Goal: Transaction & Acquisition: Purchase product/service

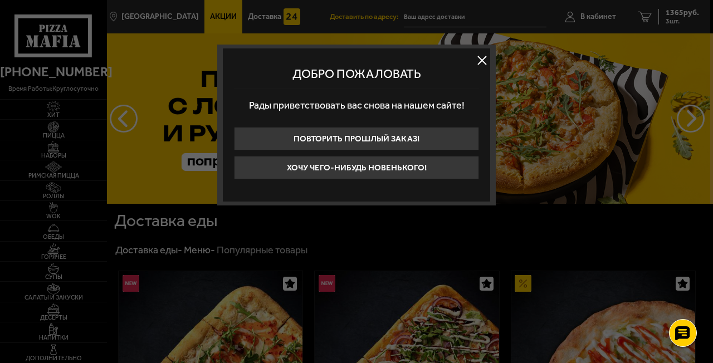
click at [405, 176] on button "Хочу чего-нибудь новенького!" at bounding box center [356, 167] width 245 height 23
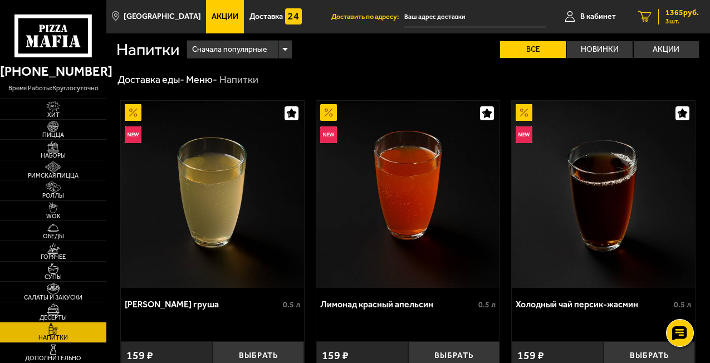
click at [669, 24] on span "3 шт." at bounding box center [682, 21] width 33 height 7
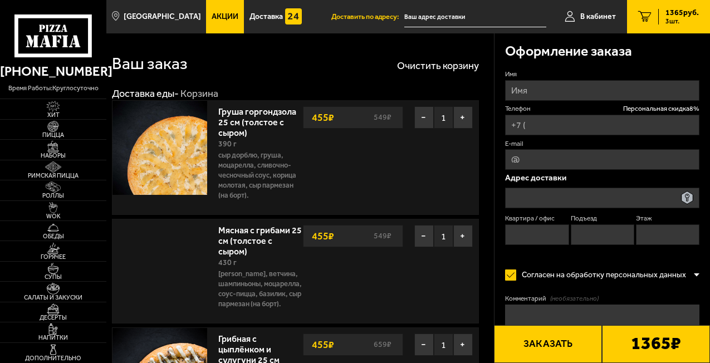
type input "[PHONE_NUMBER]"
type input "[STREET_ADDRESS]"
type input "118"
type input "1"
type input "9"
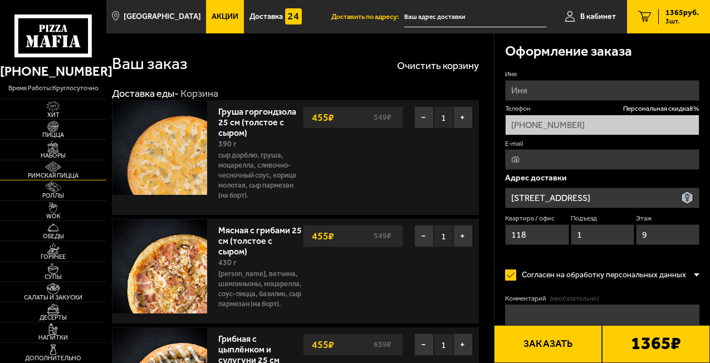
click at [51, 167] on img at bounding box center [53, 167] width 28 height 11
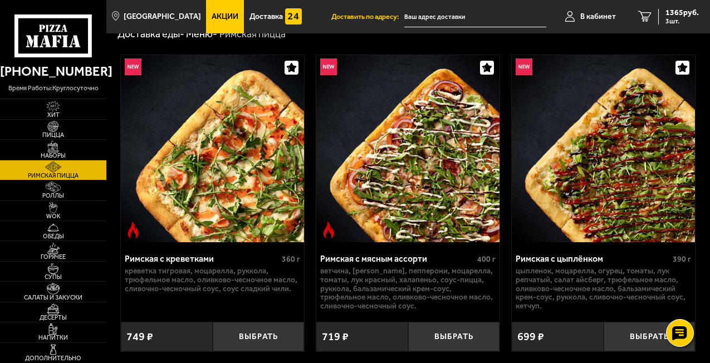
scroll to position [112, 0]
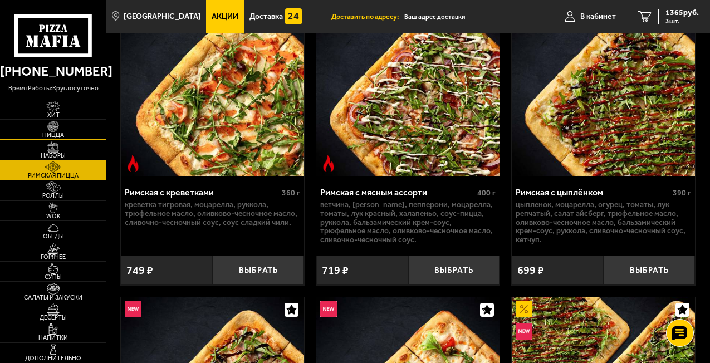
click at [55, 130] on img at bounding box center [53, 126] width 28 height 11
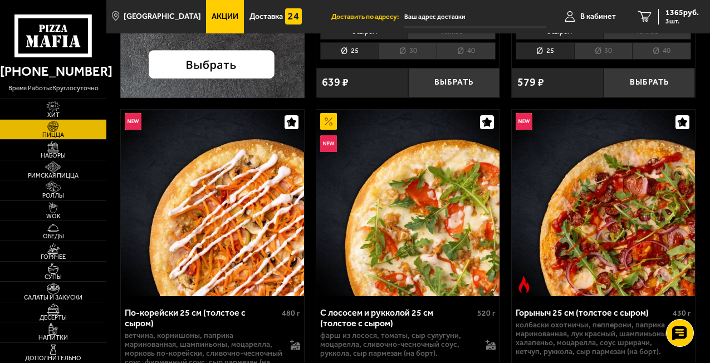
scroll to position [377, 0]
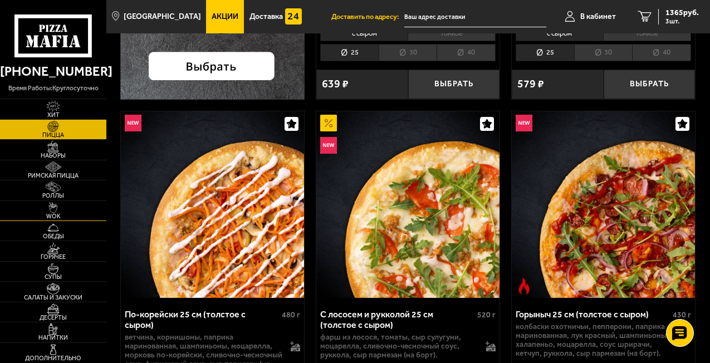
click at [46, 212] on img at bounding box center [53, 207] width 28 height 11
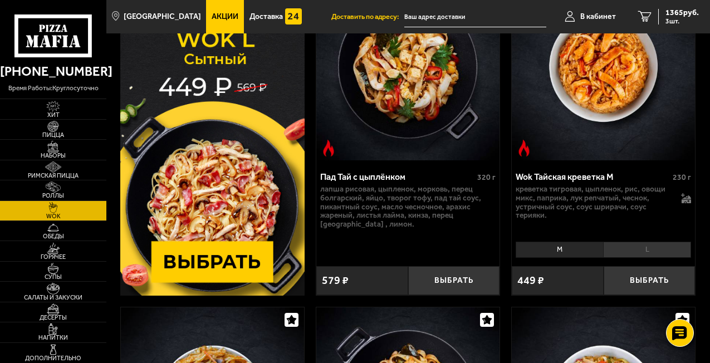
scroll to position [128, 0]
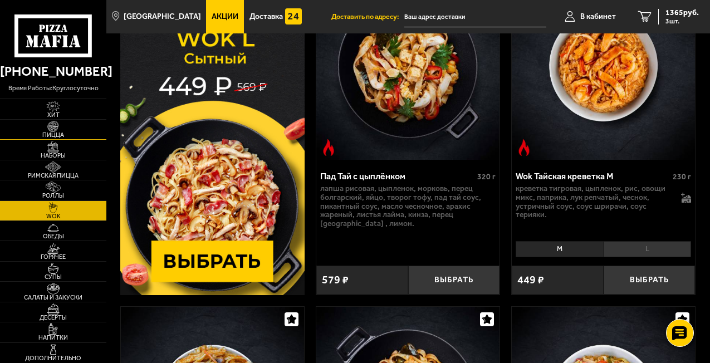
click at [50, 133] on span "Пицца" at bounding box center [53, 135] width 106 height 6
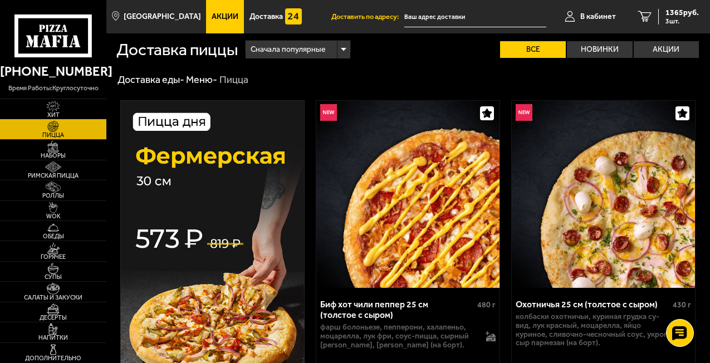
click at [61, 111] on img at bounding box center [53, 106] width 28 height 11
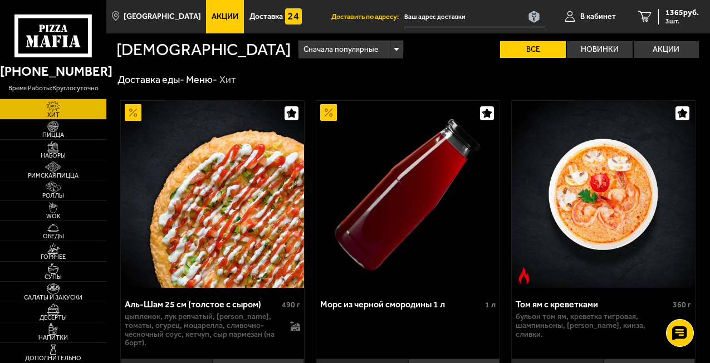
click at [299, 54] on div "Сначала популярные" at bounding box center [351, 50] width 104 height 18
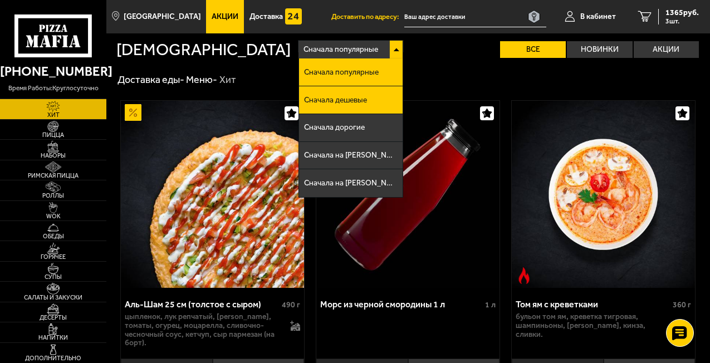
click at [304, 96] on span "Сначала дешевые" at bounding box center [335, 100] width 63 height 8
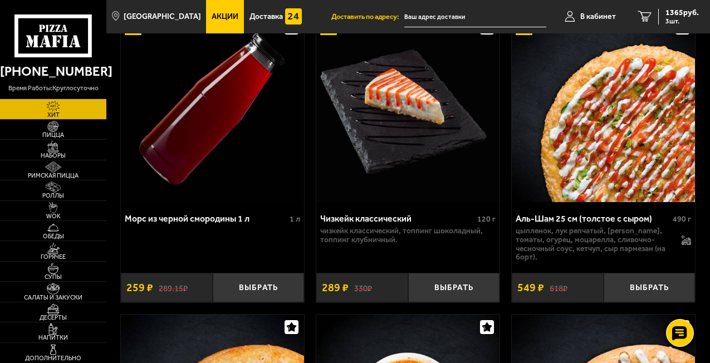
scroll to position [90, 0]
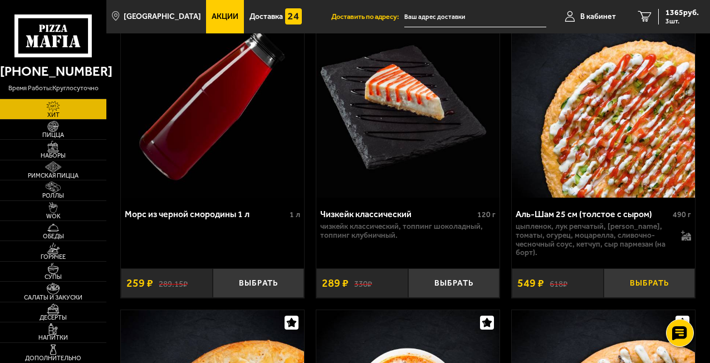
click at [640, 285] on button "Выбрать" at bounding box center [650, 284] width 92 height 30
click at [673, 13] on span "1971 руб." at bounding box center [682, 13] width 33 height 8
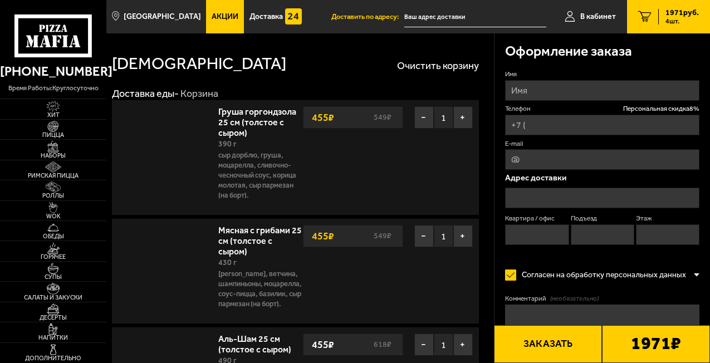
type input "[PHONE_NUMBER]"
type input "[STREET_ADDRESS]"
type input "118"
type input "1"
type input "9"
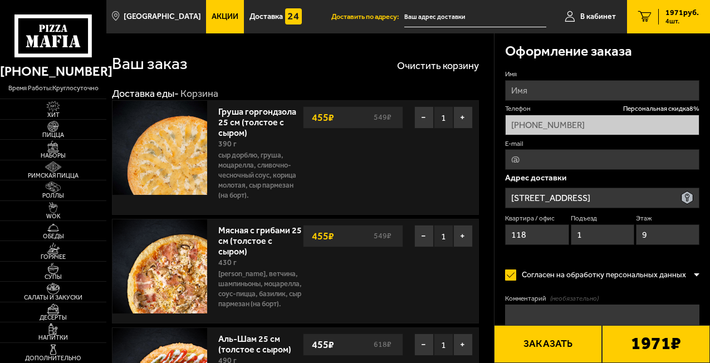
click at [540, 96] on input "Имя" at bounding box center [602, 90] width 194 height 21
type input "[PERSON_NAME]"
click at [579, 74] on label "Имя" at bounding box center [602, 74] width 194 height 9
click at [579, 80] on input "[PERSON_NAME]" at bounding box center [602, 90] width 194 height 21
click at [534, 165] on input "E-mail" at bounding box center [602, 159] width 194 height 21
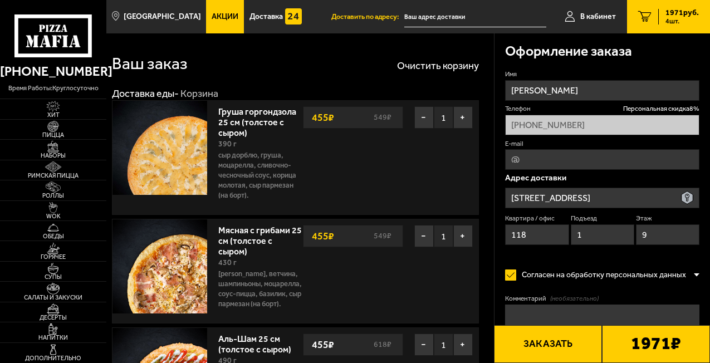
type input "[EMAIL_ADDRESS][DOMAIN_NAME]"
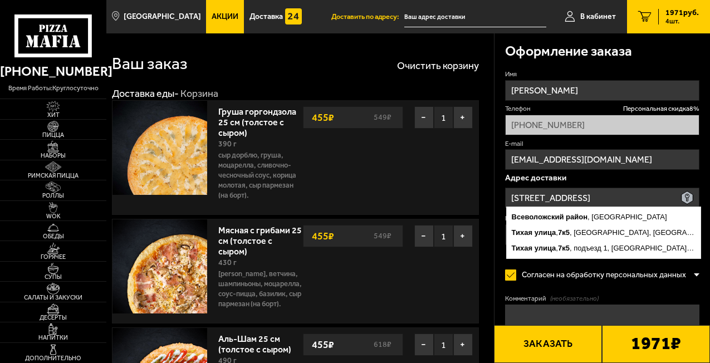
click at [612, 201] on input "[STREET_ADDRESS]" at bounding box center [602, 198] width 194 height 21
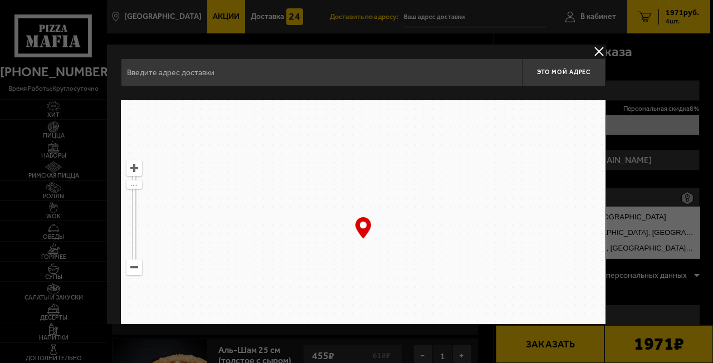
type input "[STREET_ADDRESS]"
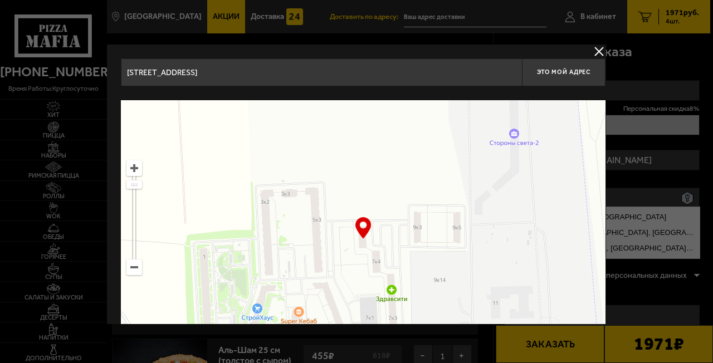
click at [593, 48] on button "delivery type" at bounding box center [599, 52] width 14 height 14
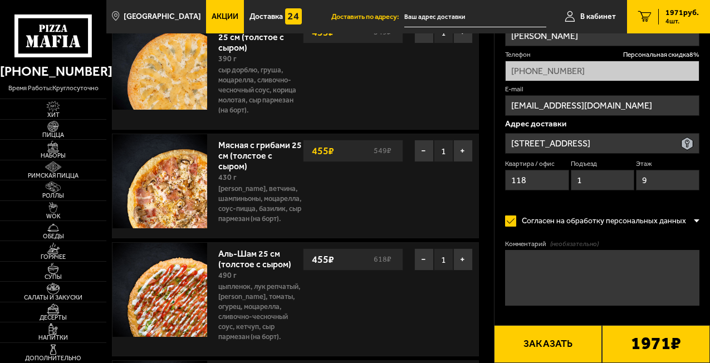
scroll to position [86, 0]
click at [556, 256] on textarea "Комментарий (необязательно)" at bounding box center [602, 278] width 194 height 56
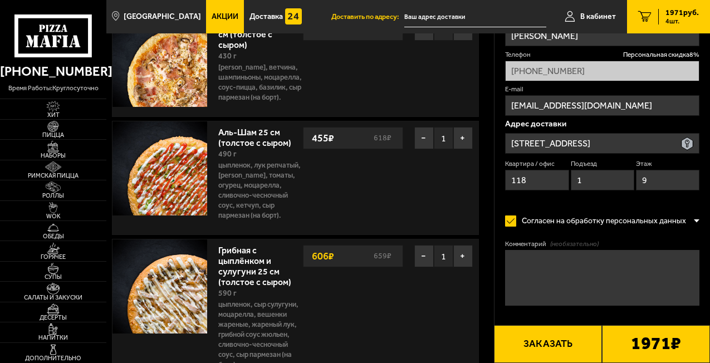
scroll to position [207, 0]
click at [553, 343] on button "Заказать" at bounding box center [548, 344] width 108 height 38
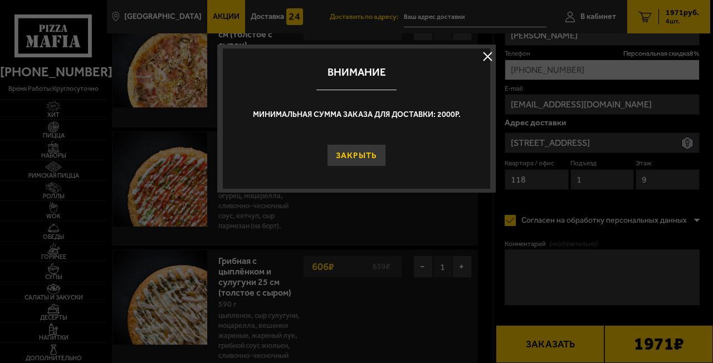
click at [377, 160] on button "Закрыть" at bounding box center [357, 155] width 60 height 22
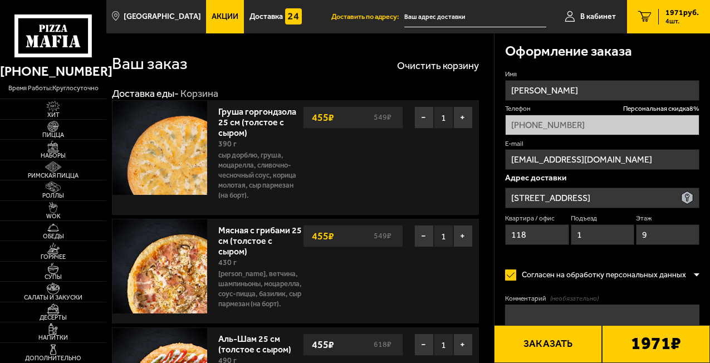
scroll to position [258, 0]
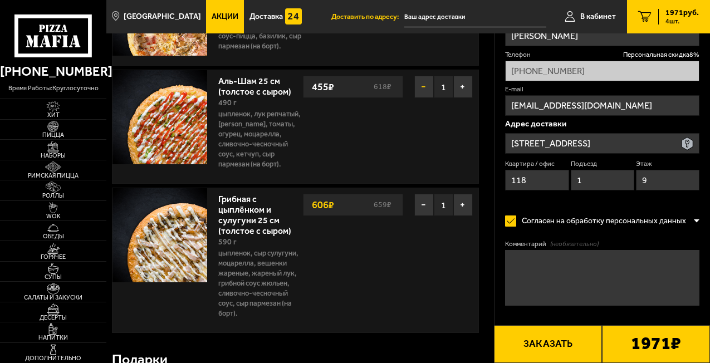
click at [425, 98] on button "−" at bounding box center [425, 87] width 20 height 22
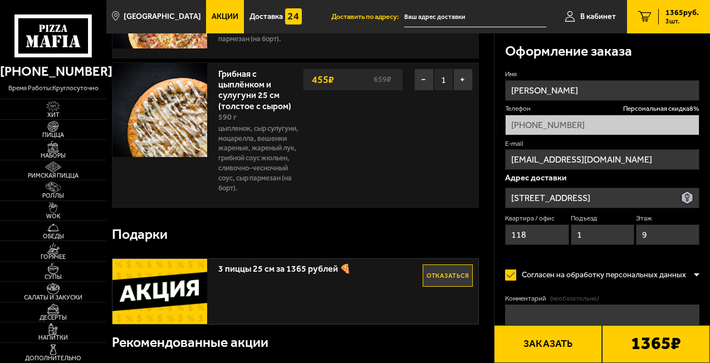
scroll to position [153, 0]
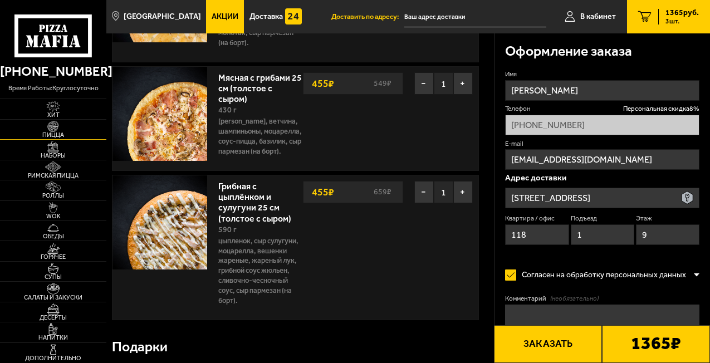
click at [56, 127] on img at bounding box center [53, 126] width 28 height 11
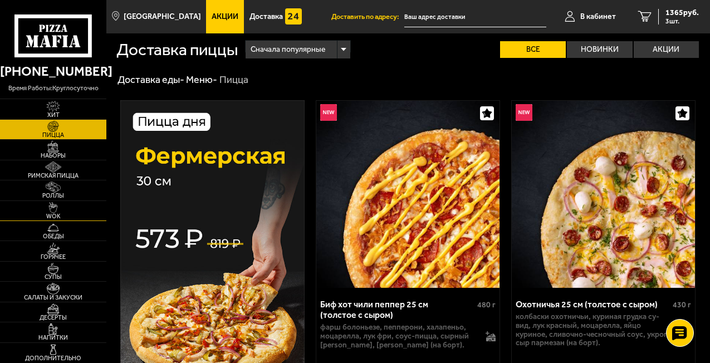
click at [55, 208] on img at bounding box center [53, 207] width 28 height 11
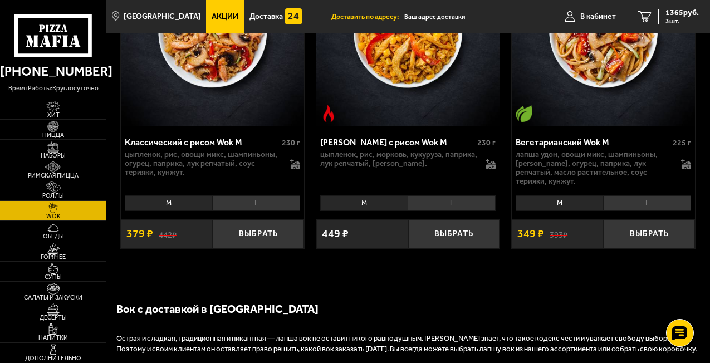
scroll to position [1609, 0]
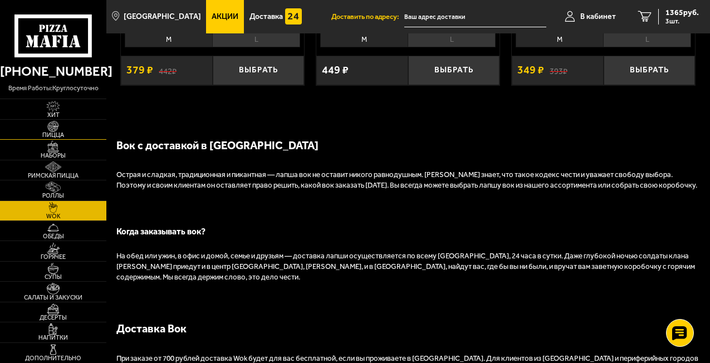
click at [57, 130] on img at bounding box center [53, 126] width 28 height 11
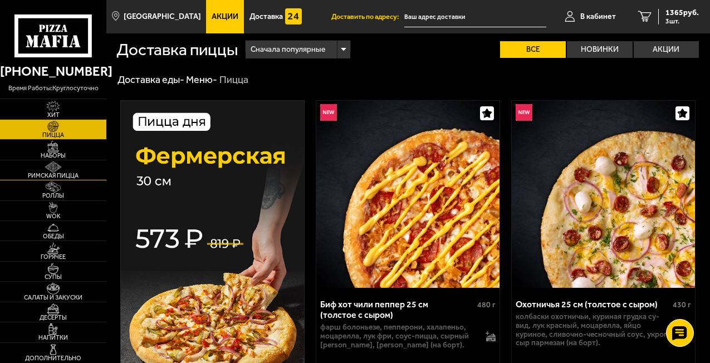
click at [56, 173] on span "Римская пицца" at bounding box center [53, 176] width 106 height 6
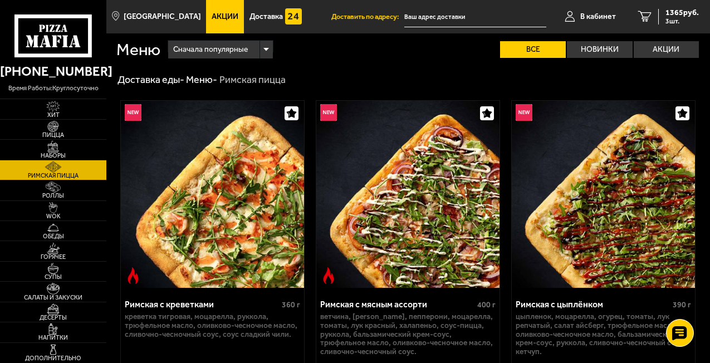
click at [270, 52] on div "Сначала популярные" at bounding box center [220, 50] width 104 height 18
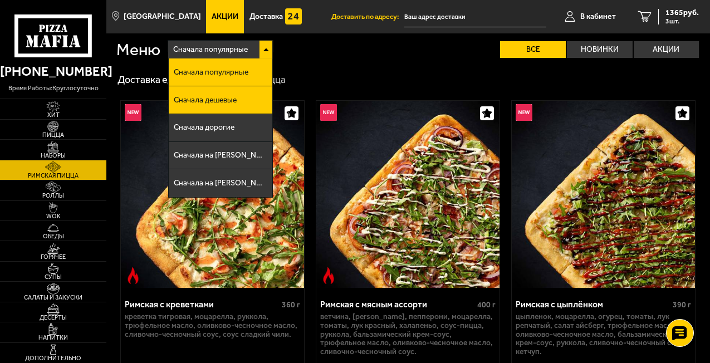
click at [236, 91] on li "Сначала дешевые" at bounding box center [220, 100] width 103 height 28
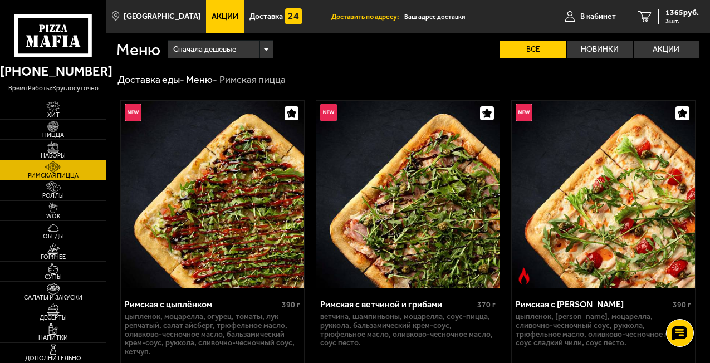
scroll to position [101, 0]
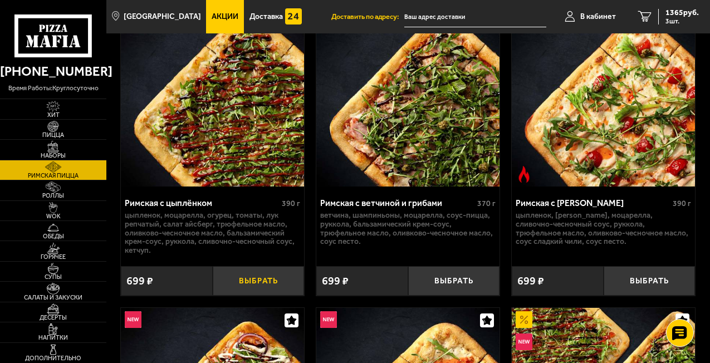
click at [255, 285] on button "Выбрать" at bounding box center [259, 281] width 92 height 30
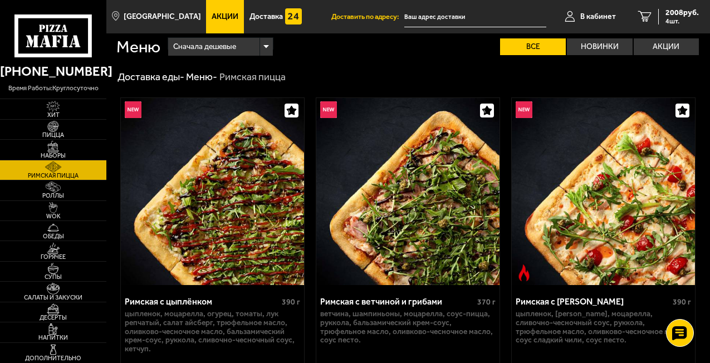
scroll to position [0, 0]
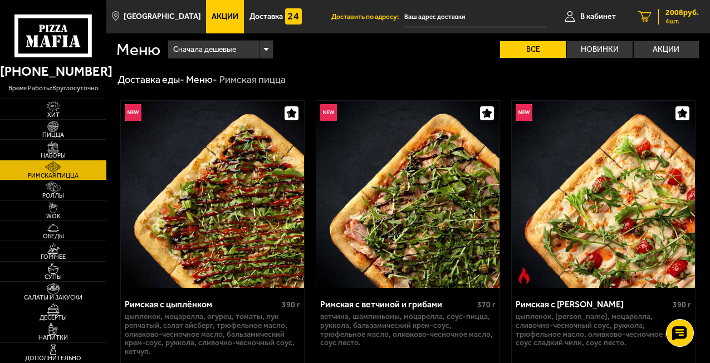
click at [681, 16] on span "2008 руб." at bounding box center [682, 13] width 33 height 8
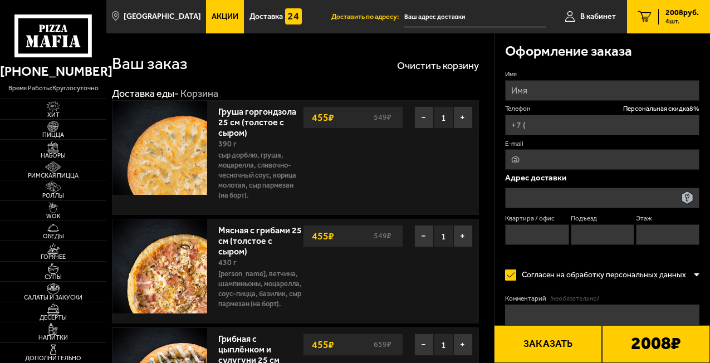
type input "[PHONE_NUMBER]"
type input "[STREET_ADDRESS]"
type input "118"
type input "1"
type input "9"
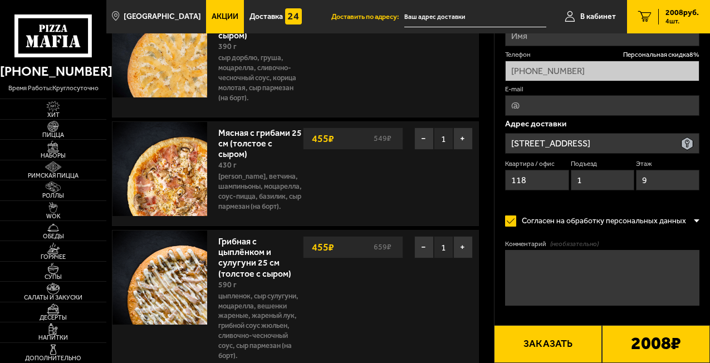
scroll to position [106, 0]
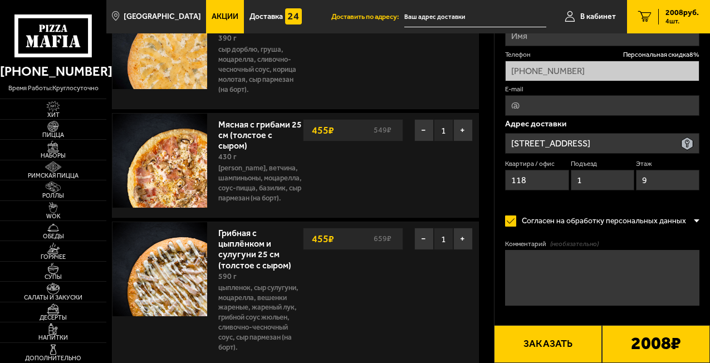
click at [563, 270] on textarea "Комментарий (необязательно)" at bounding box center [602, 278] width 194 height 56
type textarea "оплата картой курьеру"
click at [562, 348] on button "Заказать" at bounding box center [548, 344] width 108 height 38
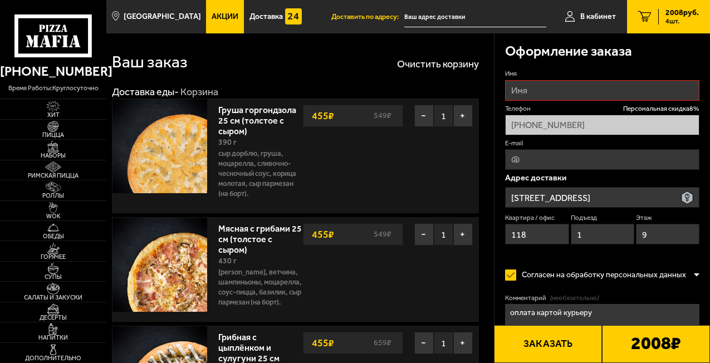
scroll to position [0, 0]
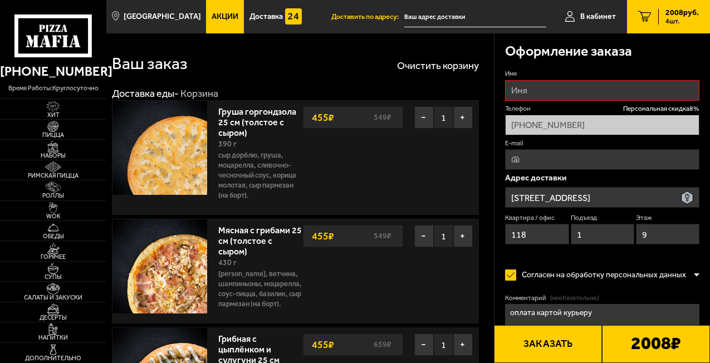
click at [522, 84] on input "Имя" at bounding box center [602, 90] width 194 height 21
type input "[PERSON_NAME]"
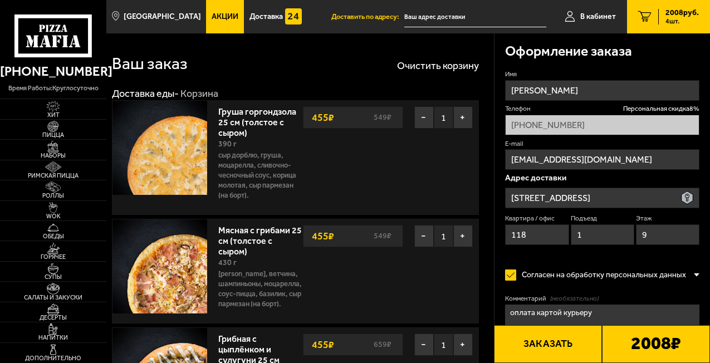
click at [582, 156] on input "[EMAIL_ADDRESS][DOMAIN_NAME]" at bounding box center [602, 159] width 194 height 21
type input "[EMAIL_ADDRESS][DOMAIN_NAME]"
click at [517, 251] on div "Имя [PERSON_NAME] скидка 8 % [PHONE_NUMBER] E-mail [EMAIL_ADDRESS][DOMAIN_NAME]…" at bounding box center [602, 163] width 194 height 187
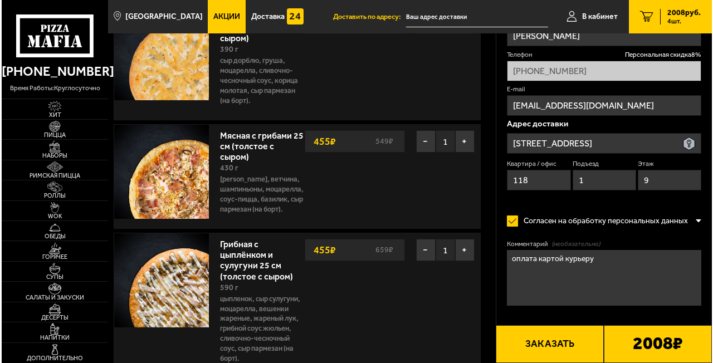
scroll to position [95, 0]
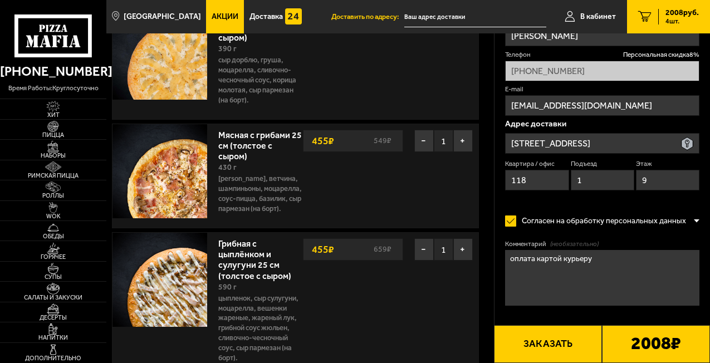
click at [558, 342] on button "Заказать" at bounding box center [548, 344] width 108 height 38
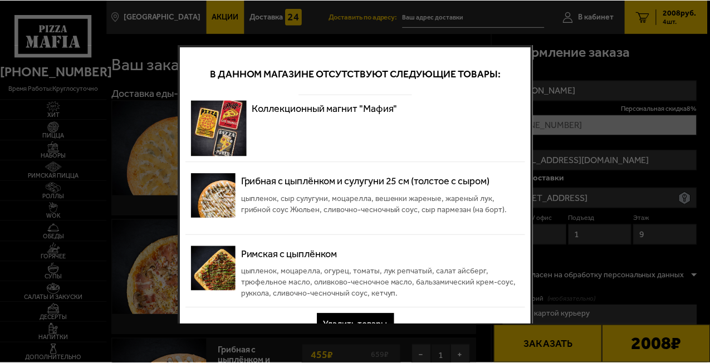
scroll to position [20, 0]
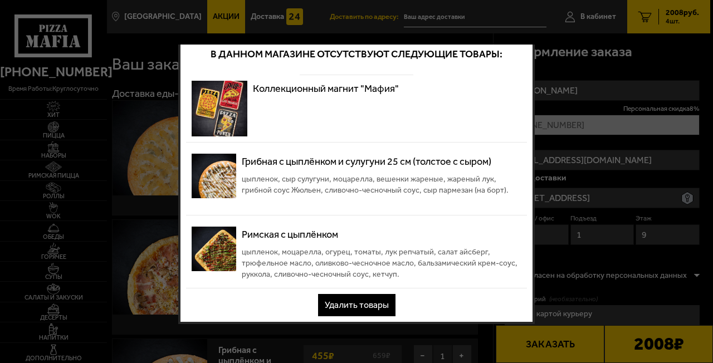
click at [589, 219] on div at bounding box center [356, 181] width 713 height 363
click at [354, 303] on button "Удалить товары" at bounding box center [356, 305] width 77 height 22
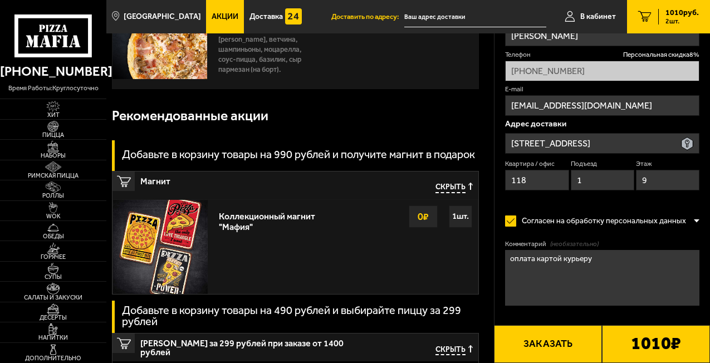
scroll to position [0, 0]
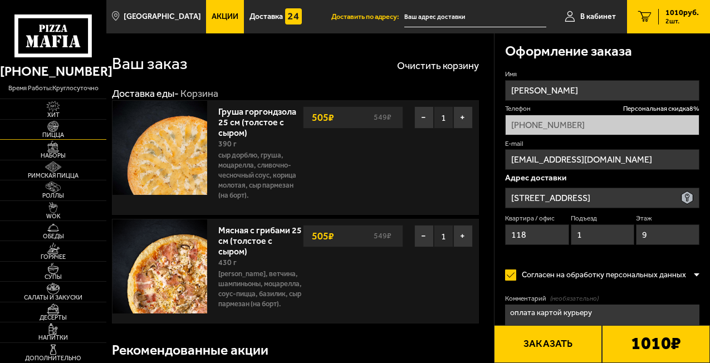
click at [53, 125] on img at bounding box center [53, 126] width 28 height 11
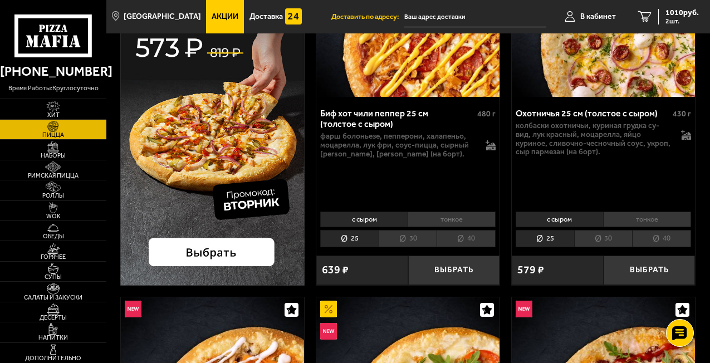
scroll to position [189, 0]
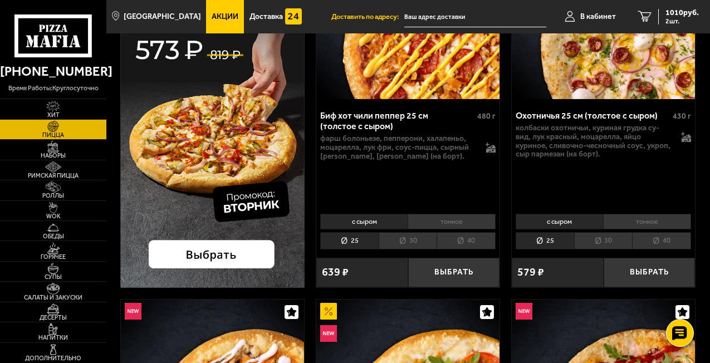
click at [231, 252] on img at bounding box center [212, 99] width 184 height 377
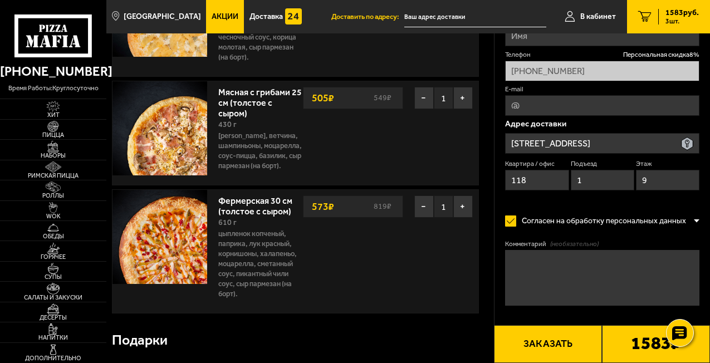
scroll to position [188, 0]
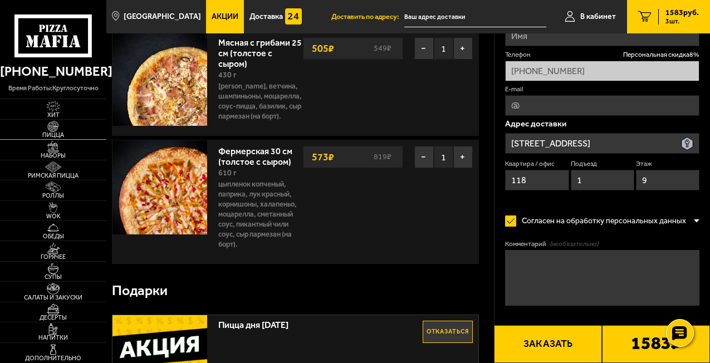
click at [52, 129] on img at bounding box center [53, 126] width 28 height 11
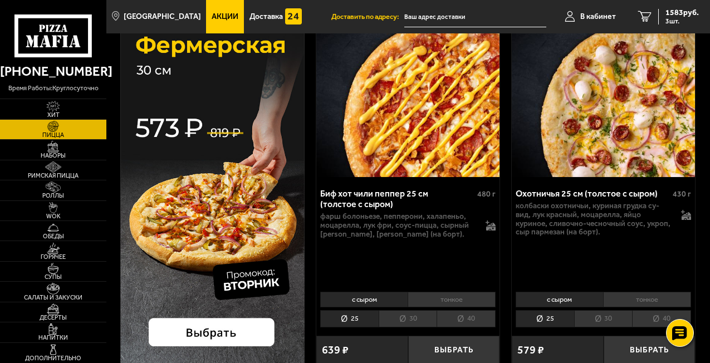
scroll to position [202, 0]
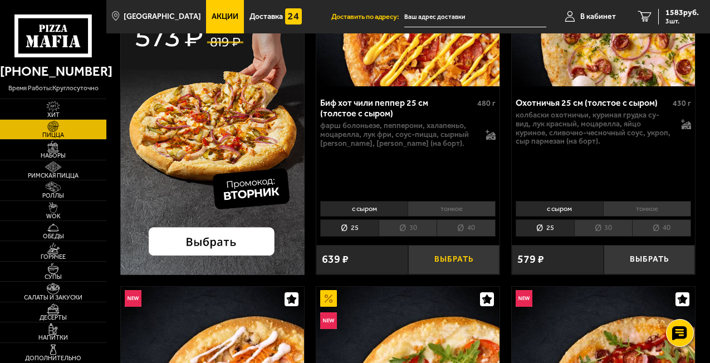
click at [436, 266] on button "Выбрать" at bounding box center [454, 260] width 92 height 30
click at [651, 17] on icon "4" at bounding box center [645, 16] width 13 height 11
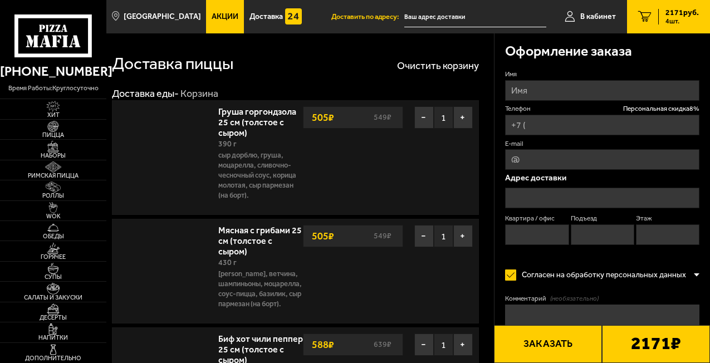
type input "[PHONE_NUMBER]"
type input "[STREET_ADDRESS]"
type input "118"
type input "1"
type input "9"
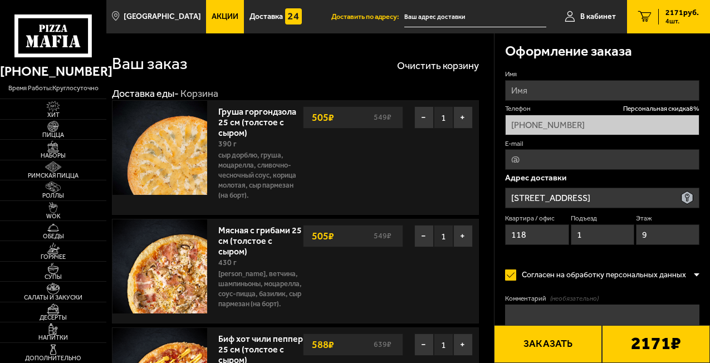
click at [544, 88] on input "Имя" at bounding box center [602, 90] width 194 height 21
type input "[PERSON_NAME]"
click at [589, 69] on div "Оформление заказа" at bounding box center [602, 51] width 194 height 36
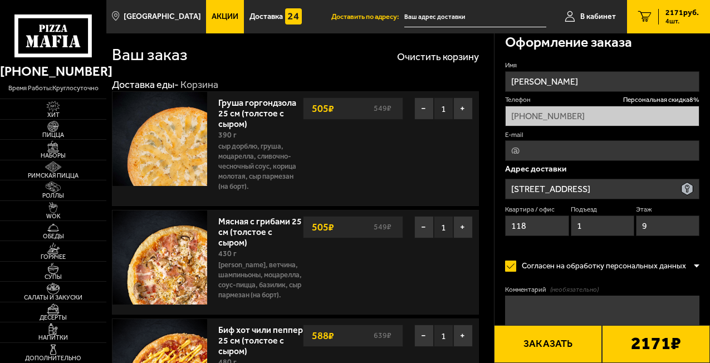
click at [528, 147] on input "E-mail" at bounding box center [602, 150] width 194 height 21
type input "[EMAIL_ADDRESS][DOMAIN_NAME]"
click at [548, 246] on div "Имя [PERSON_NAME] скидка 8 % [PHONE_NUMBER] E-mail [EMAIL_ADDRESS][DOMAIN_NAME]…" at bounding box center [602, 154] width 194 height 187
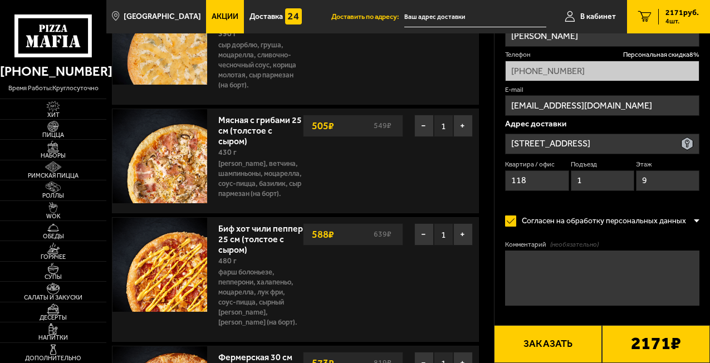
scroll to position [124, 0]
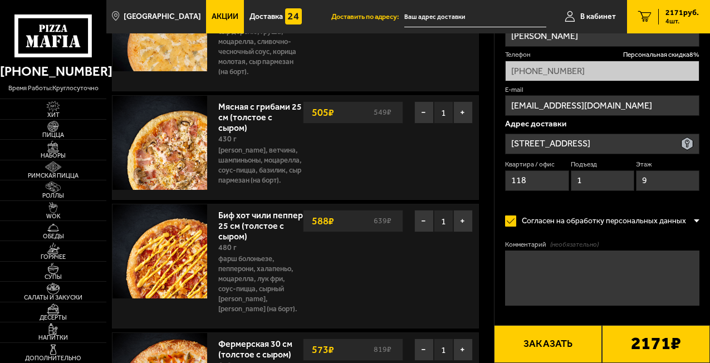
click at [527, 274] on textarea "Комментарий (необязательно)" at bounding box center [602, 278] width 194 height 56
type textarea "оплата картой курьеру"
click at [535, 342] on button "Заказать" at bounding box center [548, 344] width 108 height 38
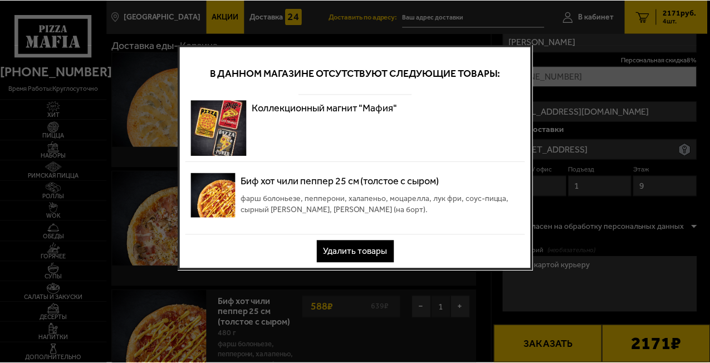
scroll to position [0, 0]
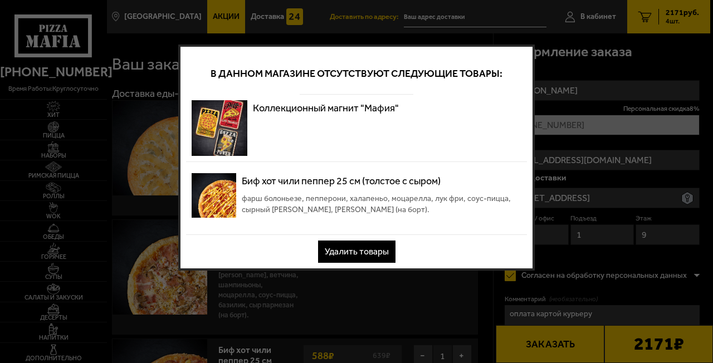
click at [343, 255] on button "Удалить товары" at bounding box center [356, 252] width 77 height 22
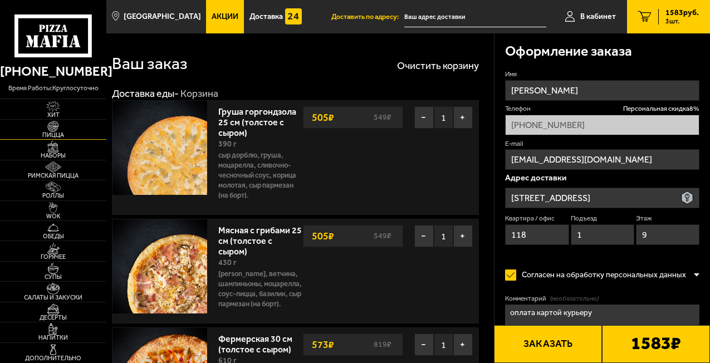
click at [62, 130] on img at bounding box center [53, 126] width 28 height 11
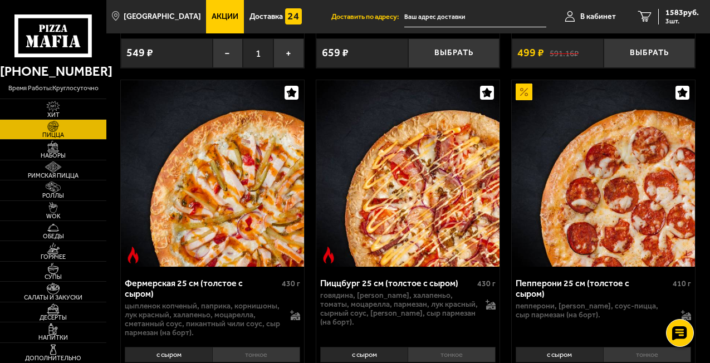
scroll to position [2265, 0]
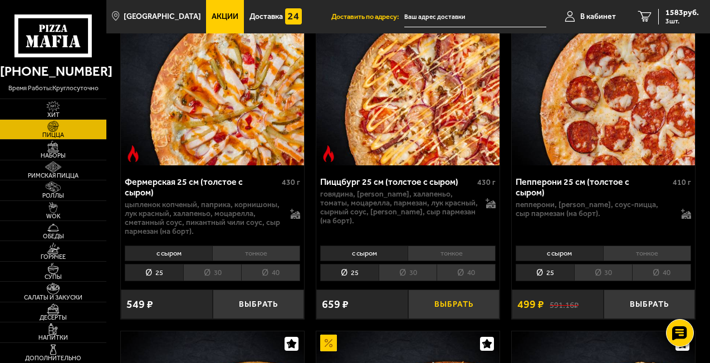
click at [452, 304] on button "Выбрать" at bounding box center [454, 305] width 92 height 30
click at [674, 16] on span "2189 руб." at bounding box center [682, 13] width 33 height 8
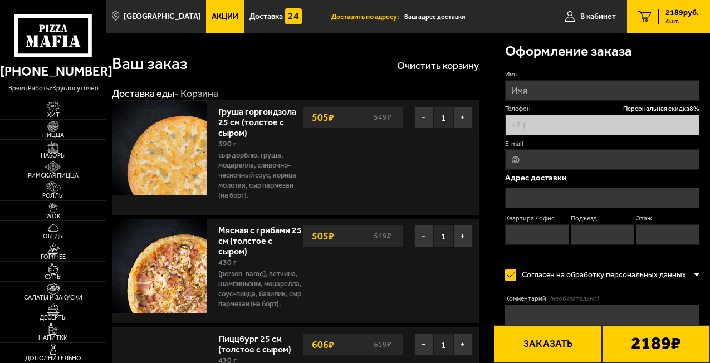
type input "[PHONE_NUMBER]"
type input "[STREET_ADDRESS]"
type input "118"
type input "1"
type input "9"
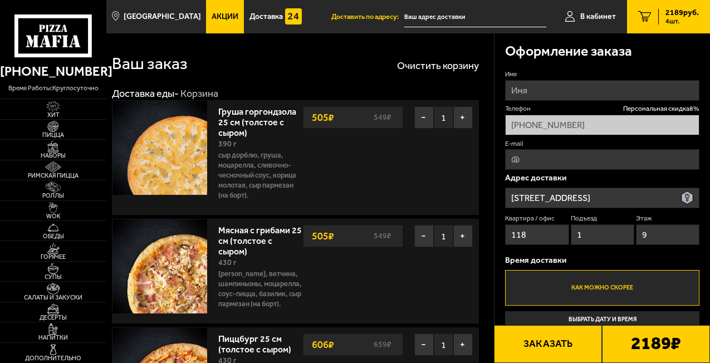
click at [541, 85] on input "Имя" at bounding box center [602, 90] width 194 height 21
type input "[PERSON_NAME]"
click at [533, 165] on input "E-mail" at bounding box center [602, 159] width 194 height 21
type input "[EMAIL_ADDRESS][DOMAIN_NAME]"
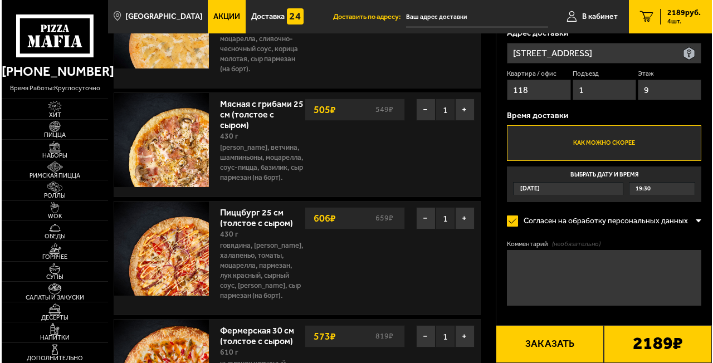
scroll to position [184, 0]
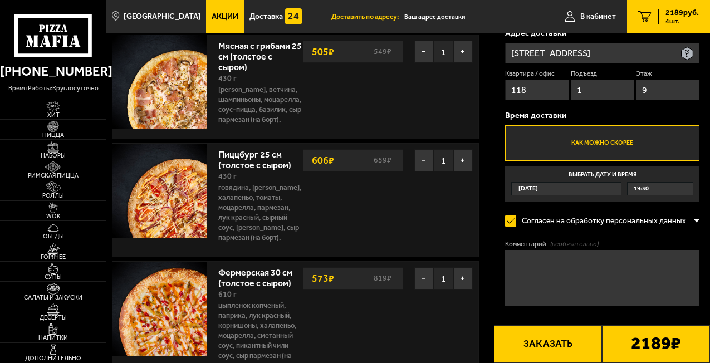
click at [551, 260] on textarea "Комментарий (необязательно)" at bounding box center [602, 278] width 194 height 56
type textarea "оплата курьеру картой"
click at [547, 343] on button "Заказать" at bounding box center [548, 344] width 108 height 38
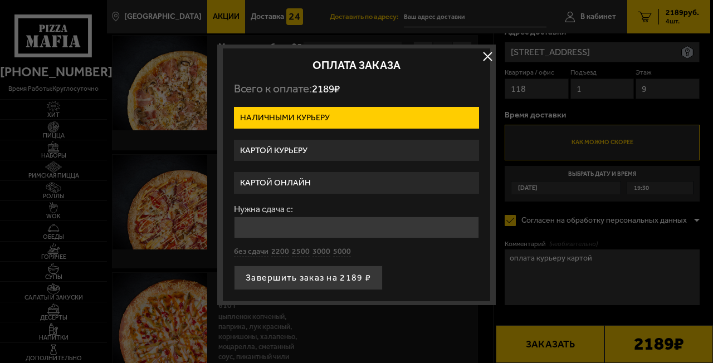
click at [296, 158] on label "Картой курьеру" at bounding box center [356, 151] width 245 height 22
click at [0, 0] on input "Картой курьеру" at bounding box center [0, 0] width 0 height 0
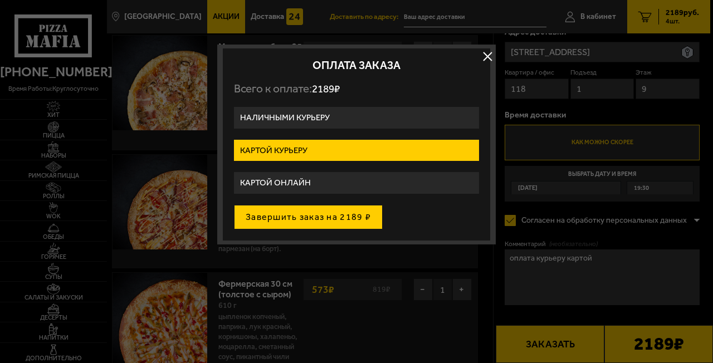
click at [298, 221] on button "Завершить заказ на 2189 ₽" at bounding box center [308, 217] width 149 height 25
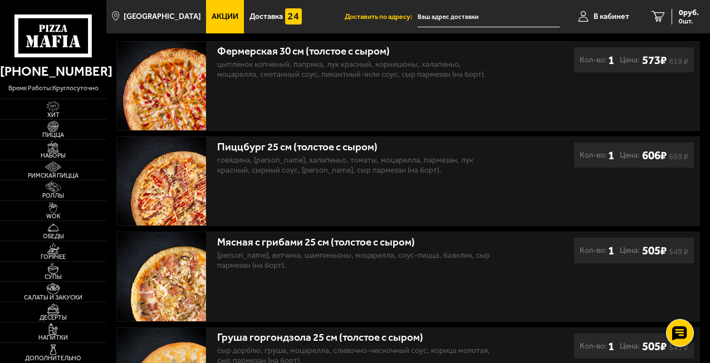
scroll to position [243, 0]
